Goal: Communication & Community: Answer question/provide support

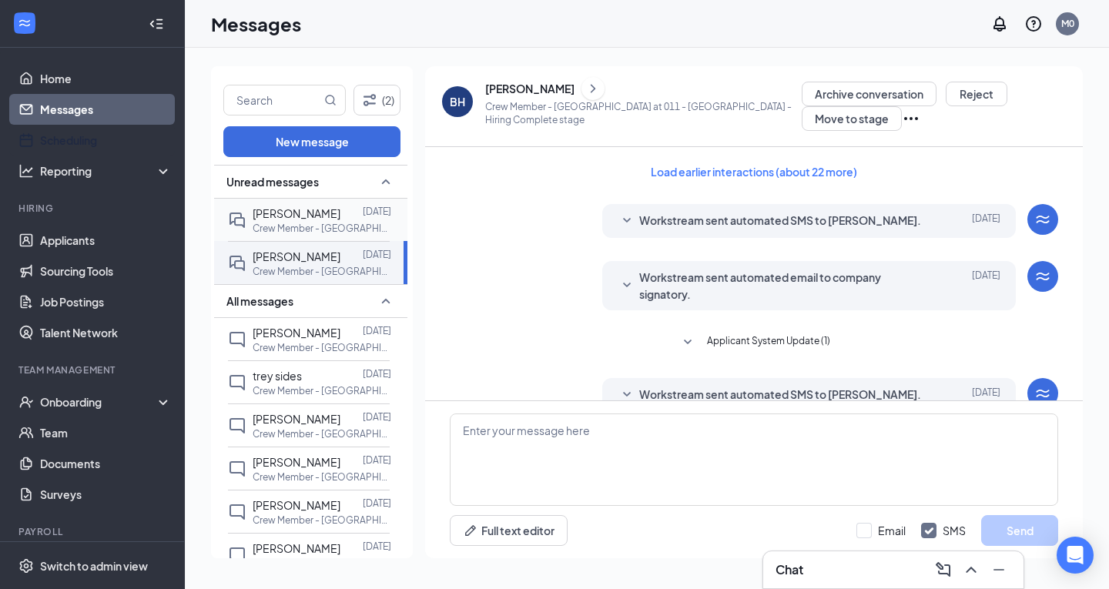
scroll to position [503, 0]
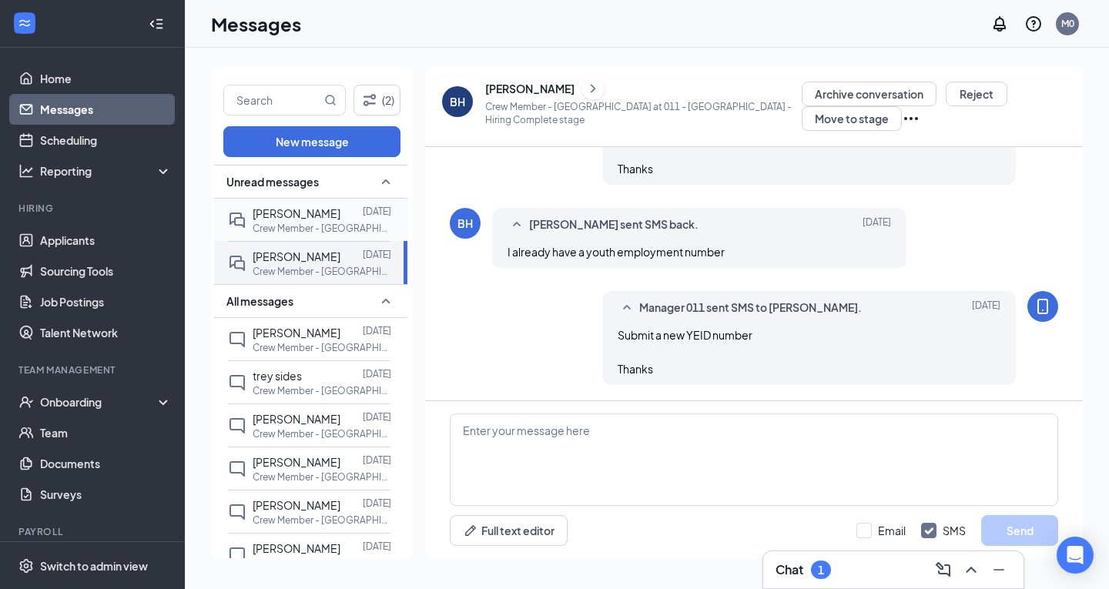
click at [273, 226] on p "Crew Member - [GEOGRAPHIC_DATA] at 011 - [GEOGRAPHIC_DATA]" at bounding box center [322, 228] width 139 height 13
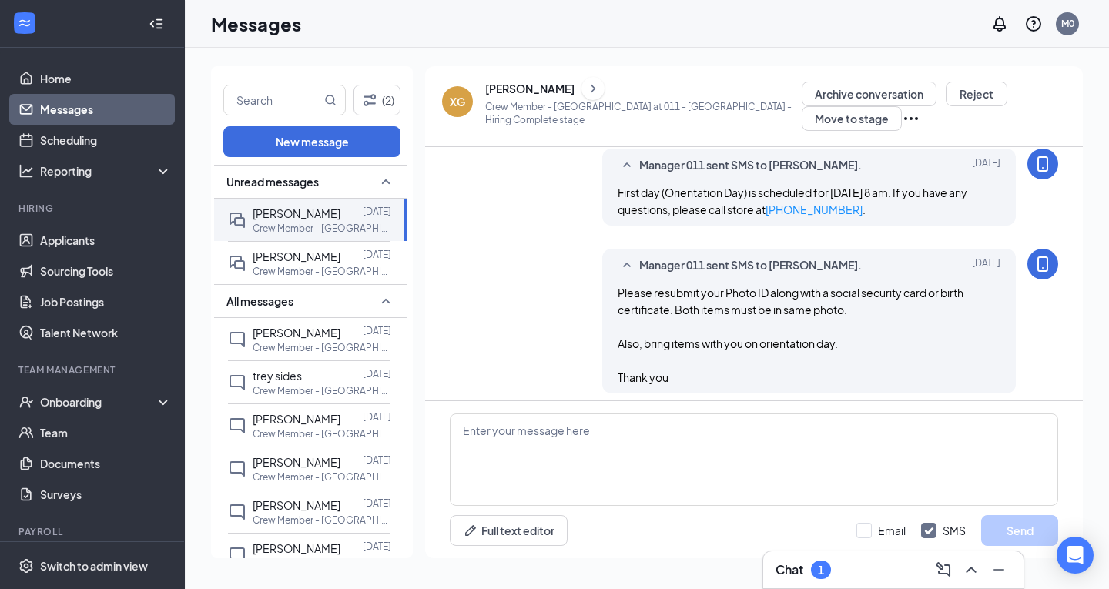
scroll to position [360, 0]
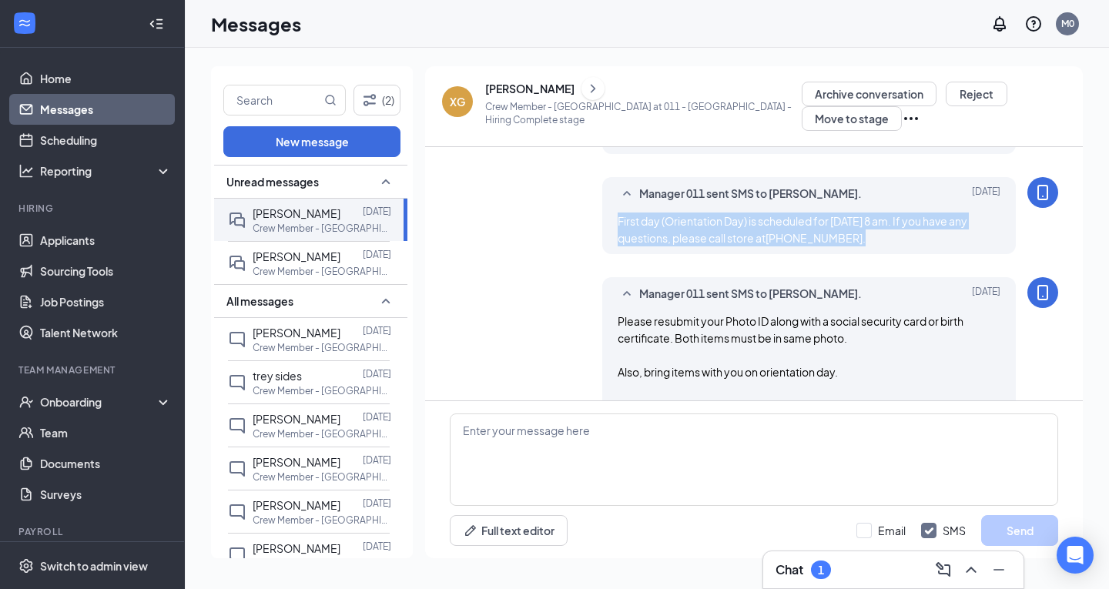
drag, startPoint x: 913, startPoint y: 260, endPoint x: 594, endPoint y: 243, distance: 319.4
click at [594, 243] on div "Manager 011 sent SMS to [PERSON_NAME]. [DATE] First day (Orientation Day) is sc…" at bounding box center [754, 219] width 608 height 85
copy span "First day (Orientation Day) is scheduled for [DATE] 8 am. If you have any quest…"
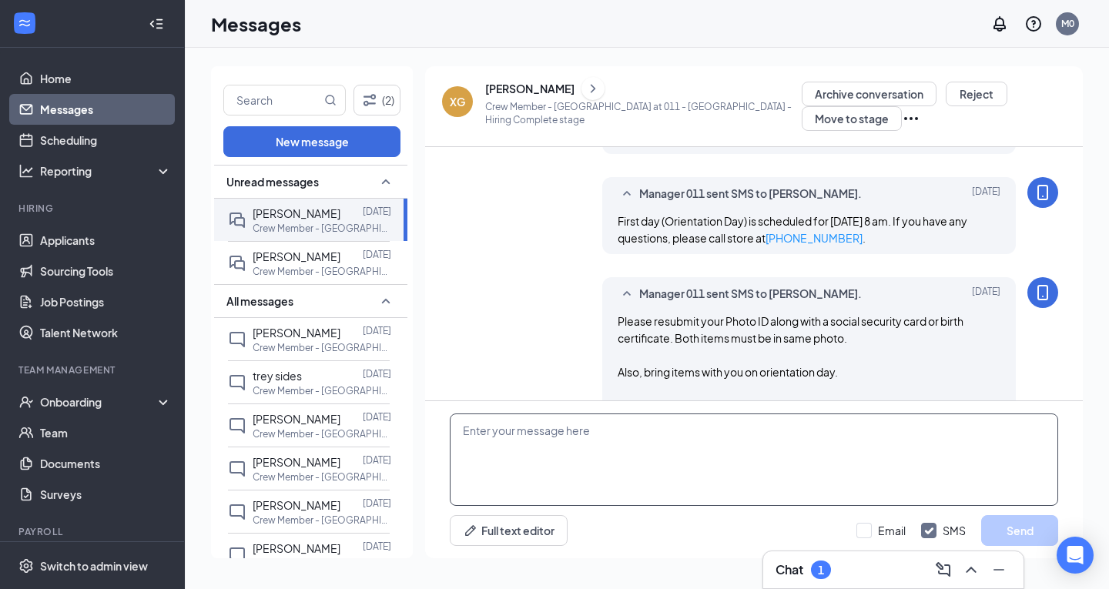
click at [558, 448] on textarea at bounding box center [754, 460] width 608 height 92
paste textarea "First day (Orientation Day) is scheduled for [DATE] 8 am. If you have any quest…"
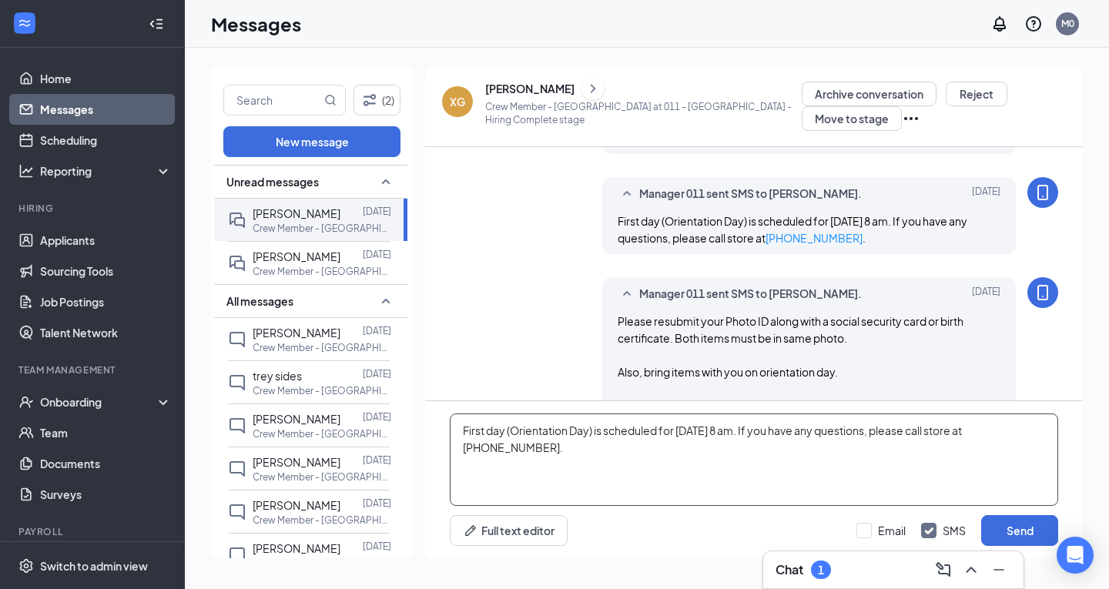
drag, startPoint x: 738, startPoint y: 427, endPoint x: 754, endPoint y: 426, distance: 16.2
click at [754, 426] on textarea "First day (Orientation Day) is scheduled for [DATE] 8 am. If you have any quest…" at bounding box center [754, 460] width 608 height 92
click at [781, 430] on textarea "First day (Orientation Day) is scheduled for [DATE] 8 am. If you have any quest…" at bounding box center [754, 460] width 608 height 92
click at [751, 431] on textarea "First day (Orientation Day) is scheduled for [DATE] 9 am. If you have any quest…" at bounding box center [754, 460] width 608 height 92
click at [779, 428] on textarea "First day (Orientation Day) is scheduled for [DATE] 9 am. If you have any quest…" at bounding box center [754, 460] width 608 height 92
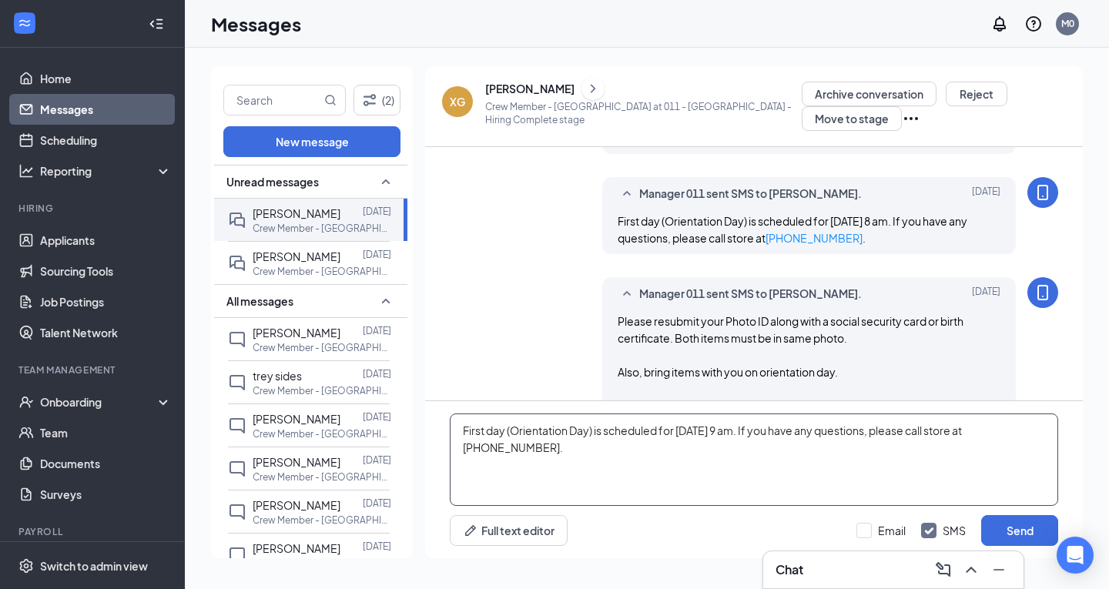
click at [783, 428] on textarea "First day (Orientation Day) is scheduled for [DATE] 9 am. If you have any quest…" at bounding box center [754, 460] width 608 height 92
type textarea "First day (Orientation Day) is scheduled for [DATE] 9:45 am. If you have any qu…"
click at [1003, 526] on button "Send" at bounding box center [1019, 530] width 77 height 31
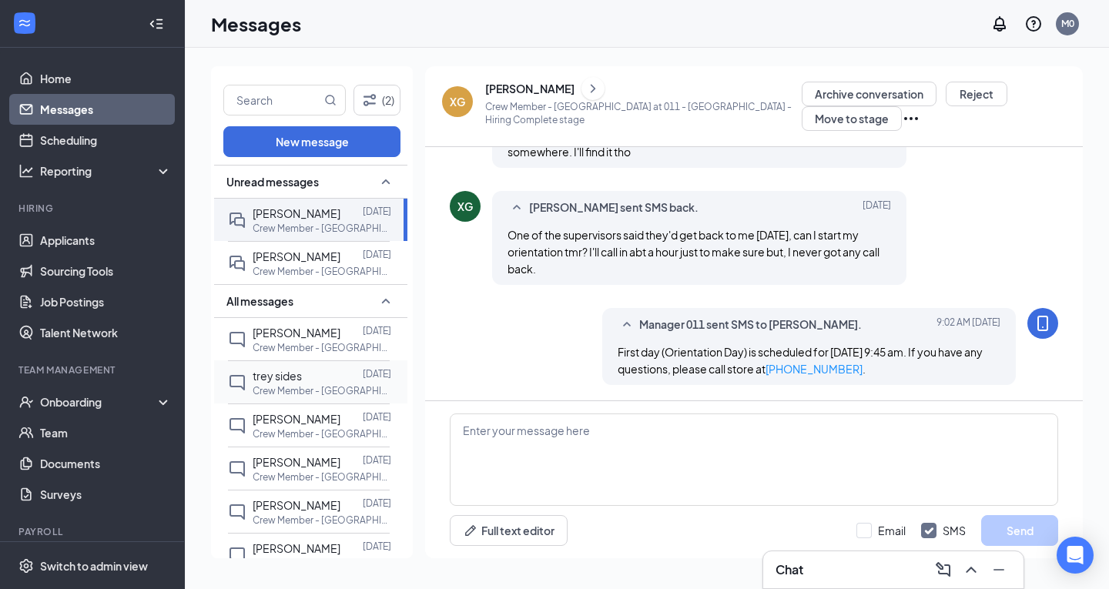
scroll to position [999, 0]
click at [83, 79] on link "Home" at bounding box center [106, 78] width 132 height 31
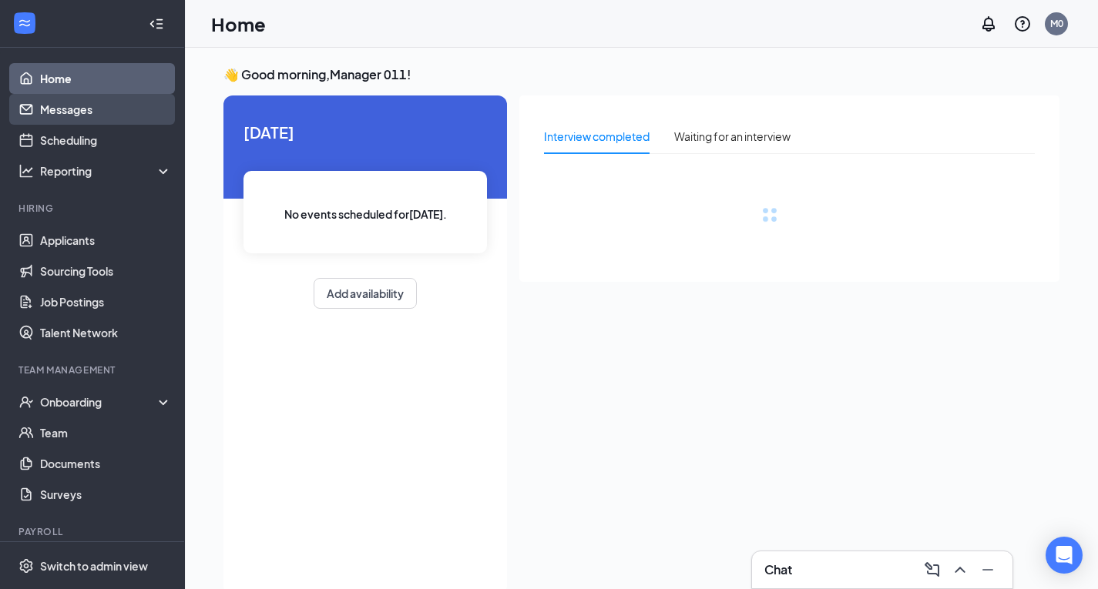
click at [48, 111] on link "Messages" at bounding box center [106, 109] width 132 height 31
